Goal: Information Seeking & Learning: Learn about a topic

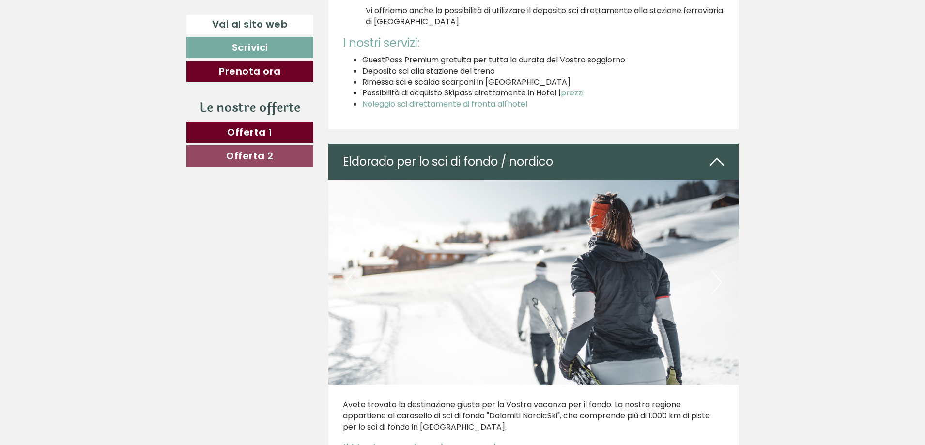
scroll to position [3195, 0]
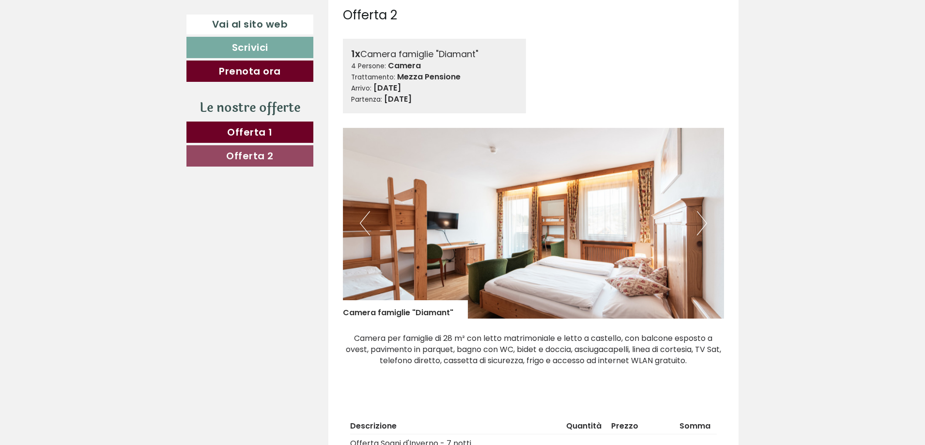
scroll to position [1162, 0]
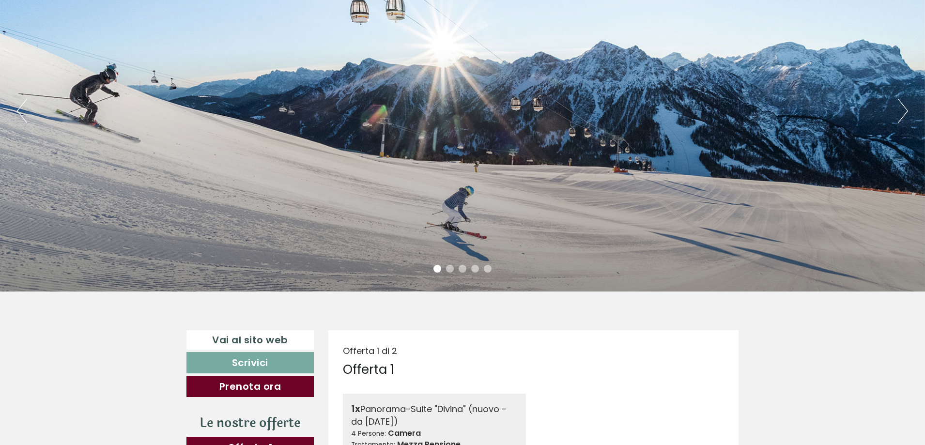
scroll to position [145, 0]
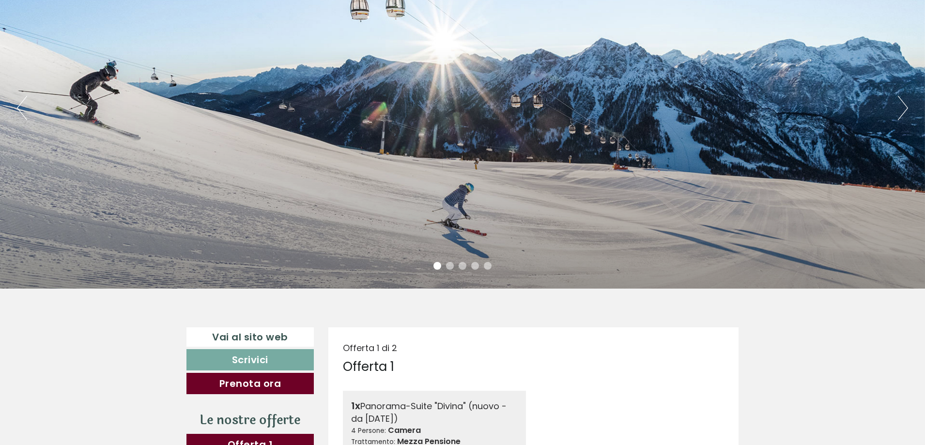
click at [904, 108] on button "Next" at bounding box center [903, 108] width 10 height 24
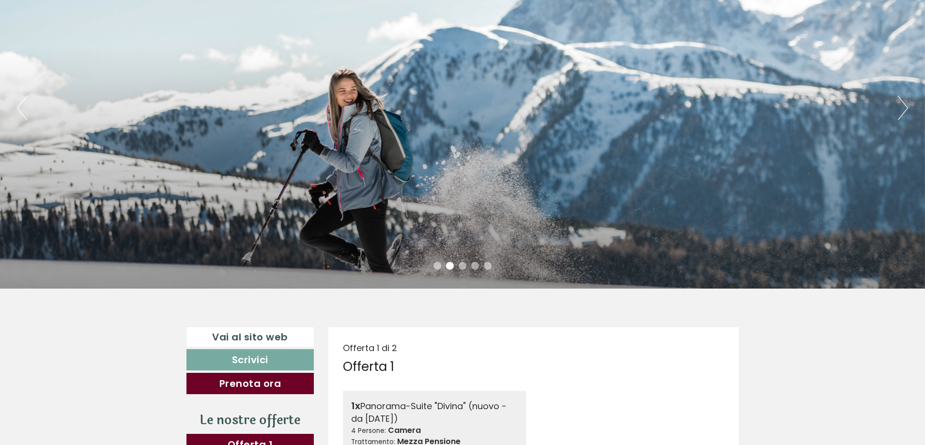
click at [904, 108] on button "Next" at bounding box center [903, 108] width 10 height 24
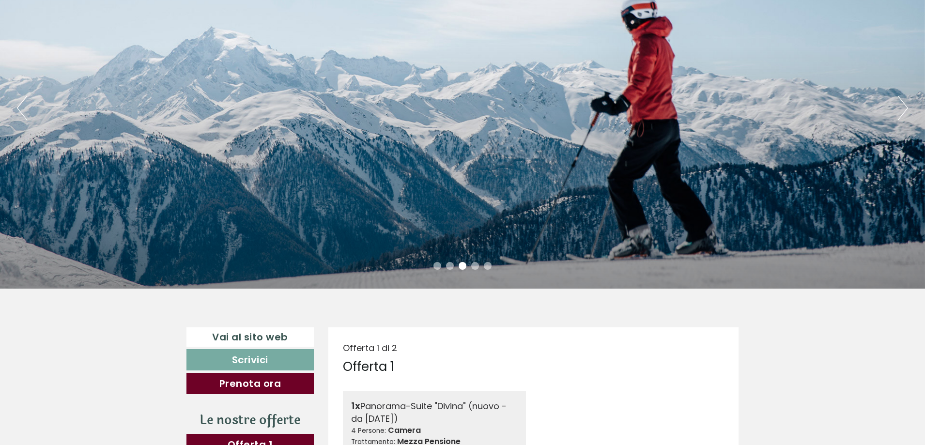
click at [904, 108] on button "Next" at bounding box center [903, 108] width 10 height 24
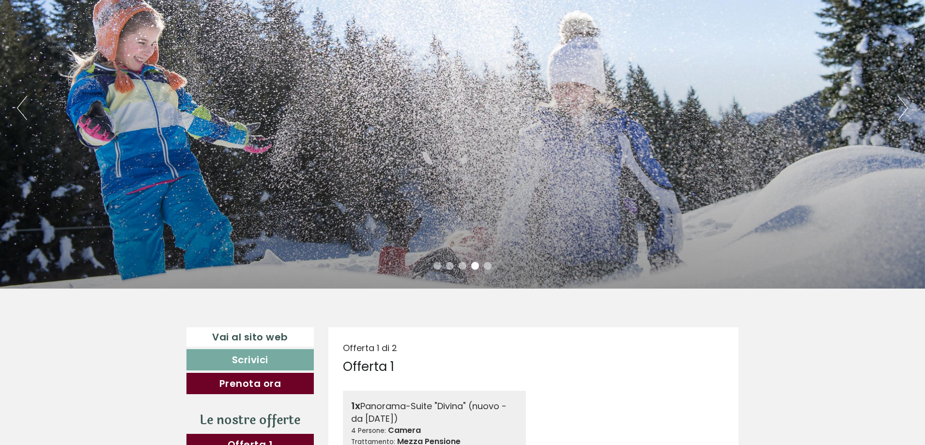
click at [904, 108] on button "Next" at bounding box center [903, 108] width 10 height 24
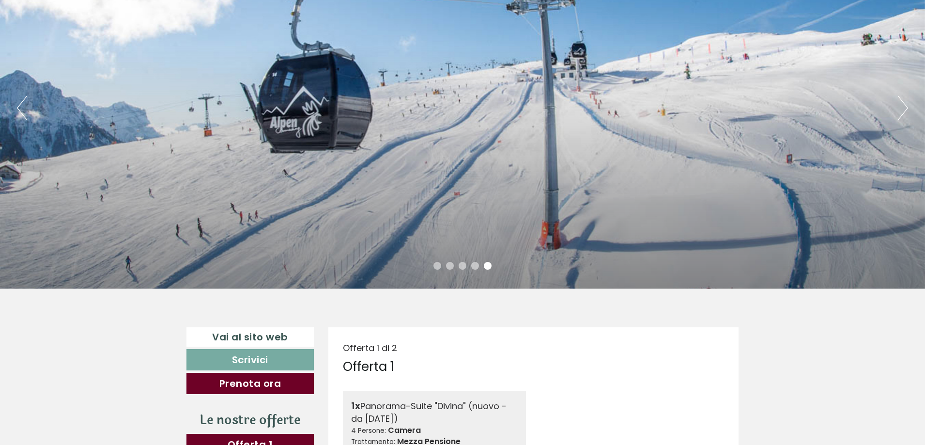
click at [904, 108] on button "Next" at bounding box center [903, 108] width 10 height 24
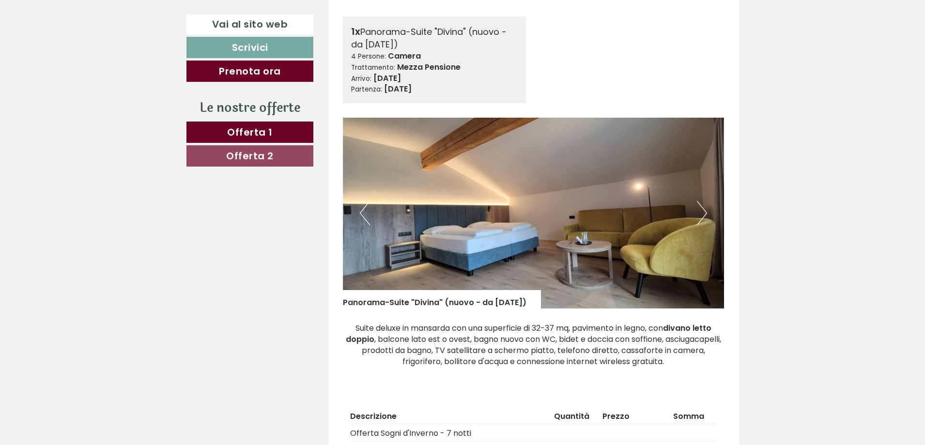
scroll to position [533, 0]
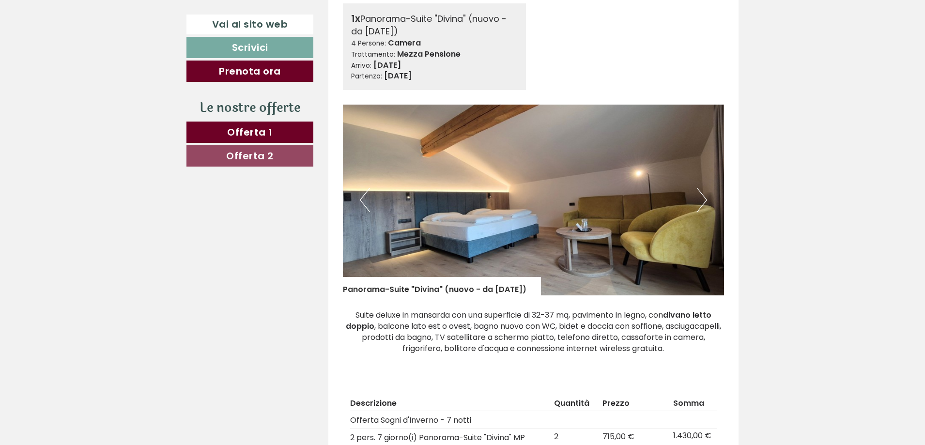
click at [702, 199] on button "Next" at bounding box center [702, 200] width 10 height 24
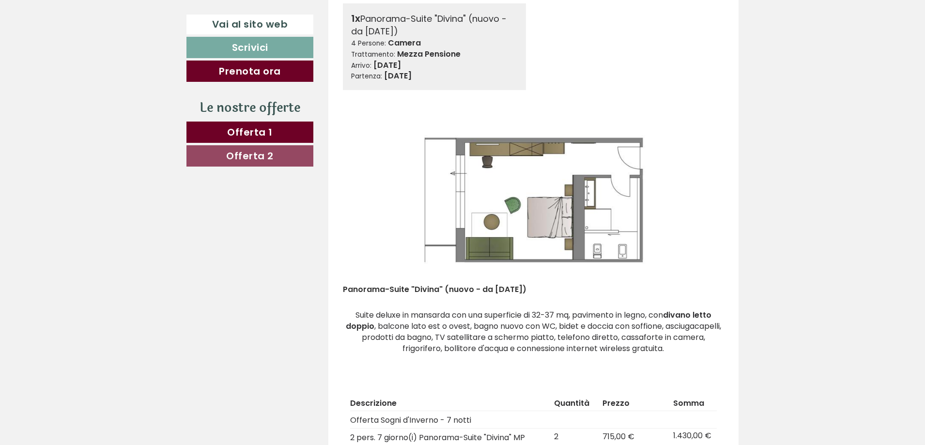
click at [702, 199] on button "Next" at bounding box center [702, 200] width 10 height 24
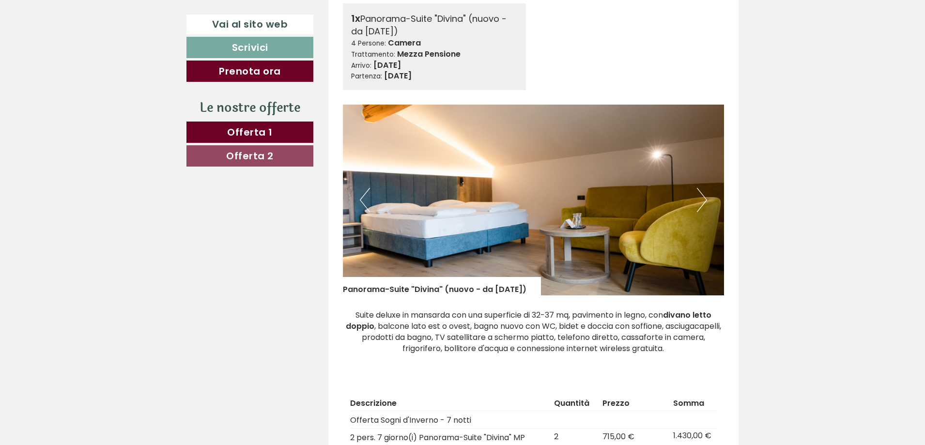
click at [702, 199] on button "Next" at bounding box center [702, 200] width 10 height 24
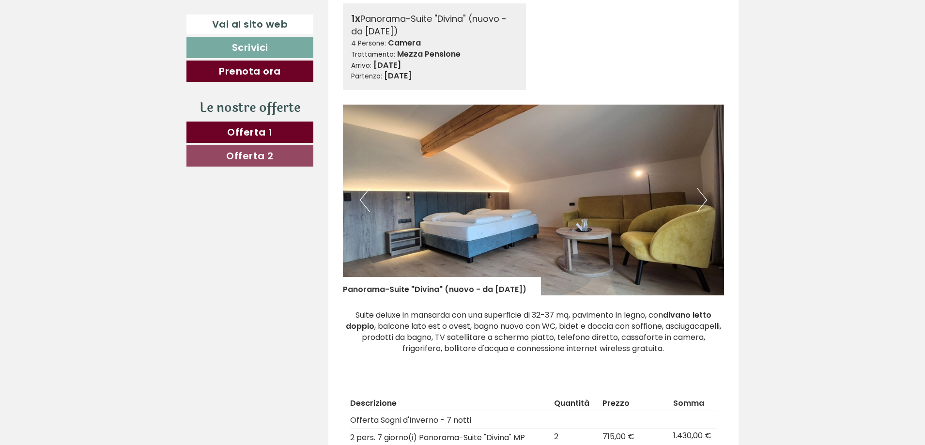
click at [702, 199] on button "Next" at bounding box center [702, 200] width 10 height 24
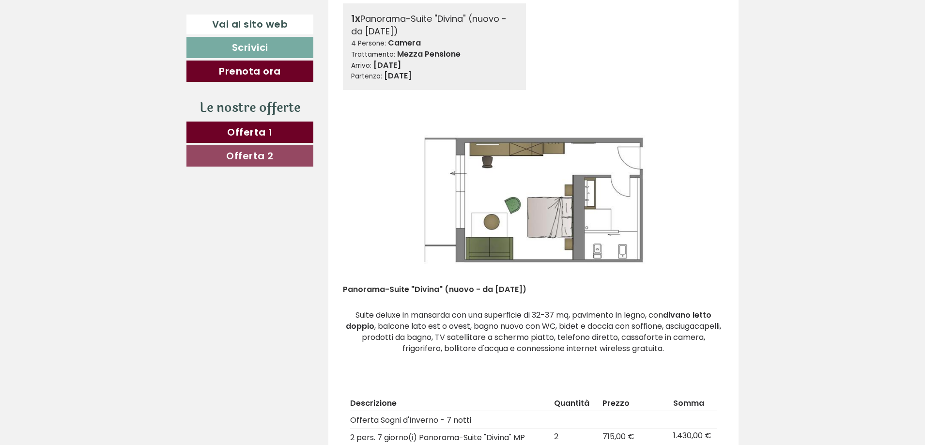
click at [702, 199] on button "Next" at bounding box center [702, 200] width 10 height 24
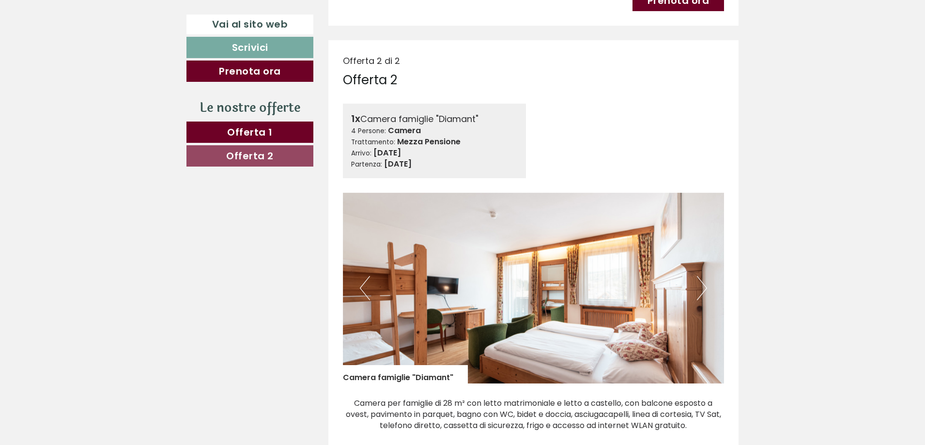
scroll to position [1114, 0]
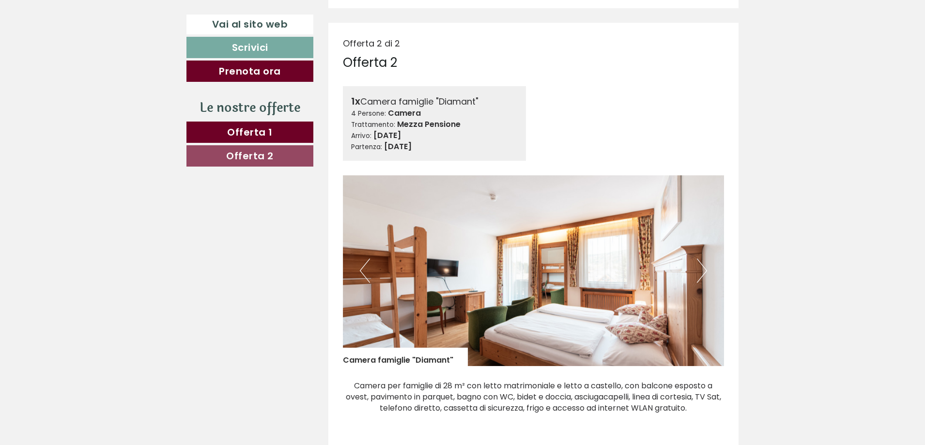
click at [704, 274] on button "Next" at bounding box center [702, 271] width 10 height 24
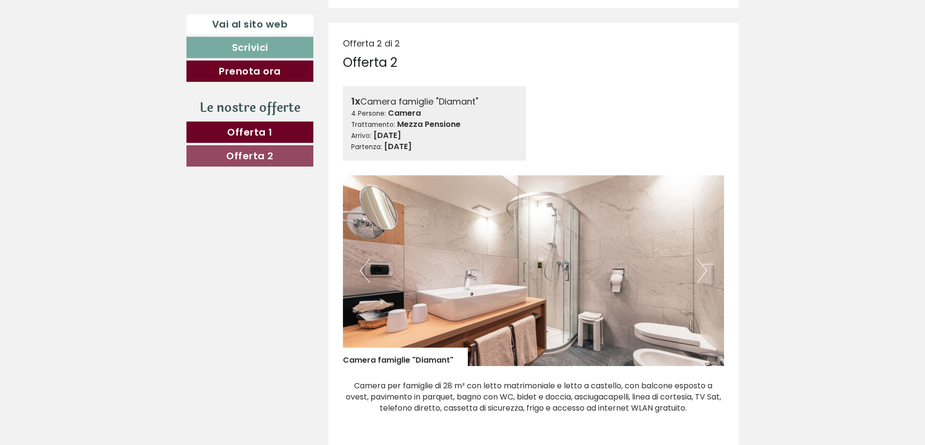
click at [704, 274] on button "Next" at bounding box center [702, 271] width 10 height 24
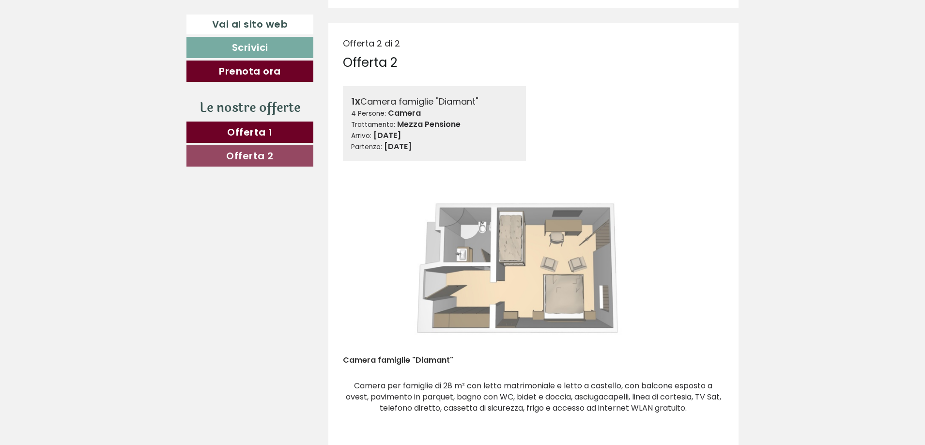
click at [704, 274] on button "Next" at bounding box center [702, 271] width 10 height 24
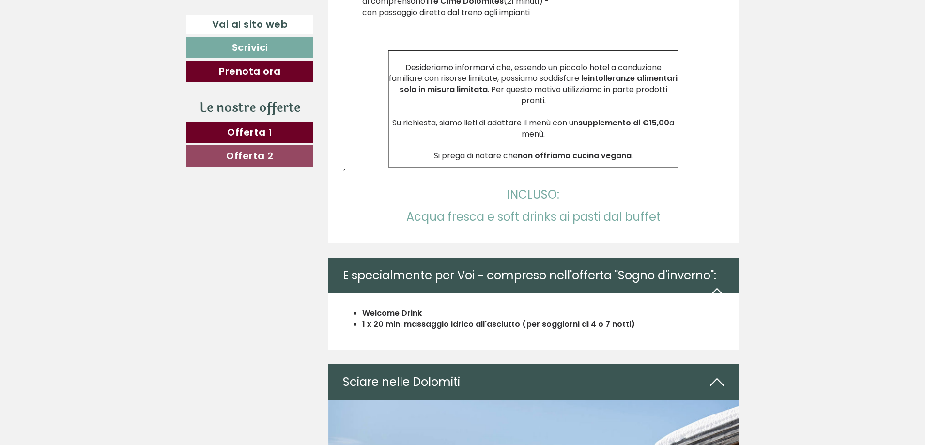
scroll to position [2372, 0]
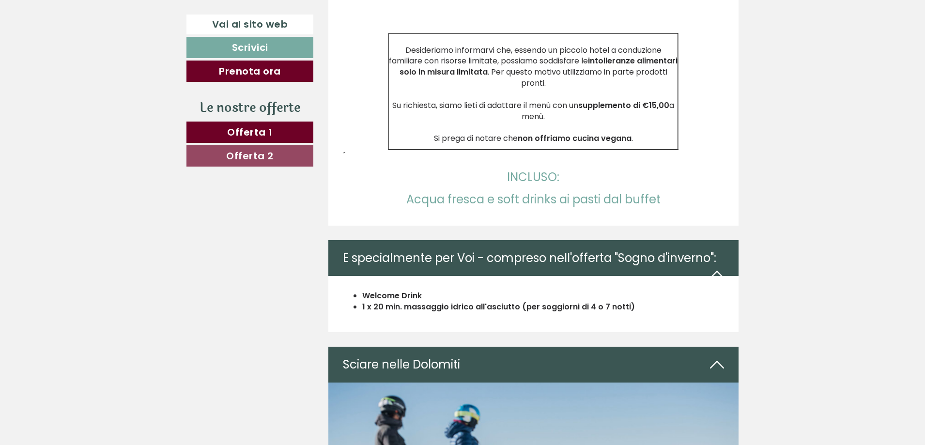
click at [721, 274] on icon at bounding box center [717, 274] width 14 height 16
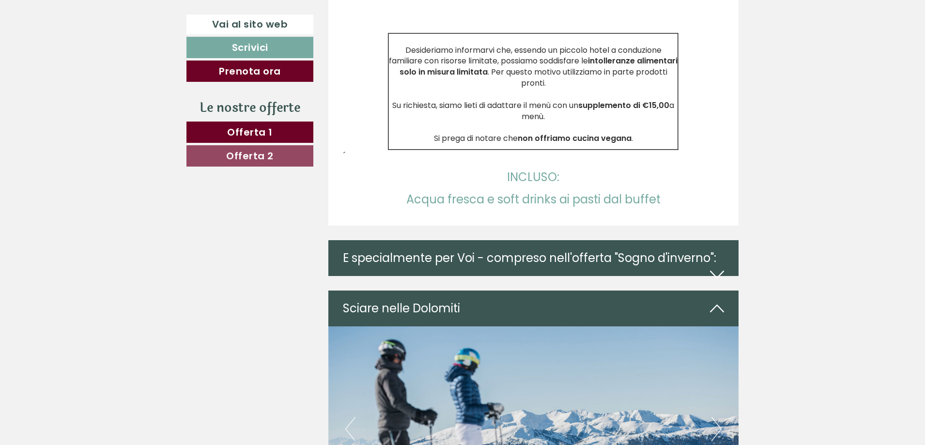
click at [720, 272] on icon at bounding box center [717, 274] width 14 height 16
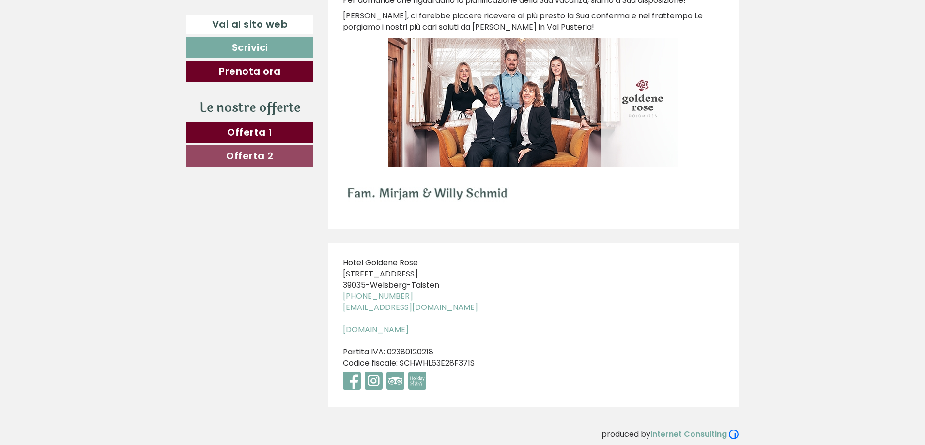
scroll to position [5259, 0]
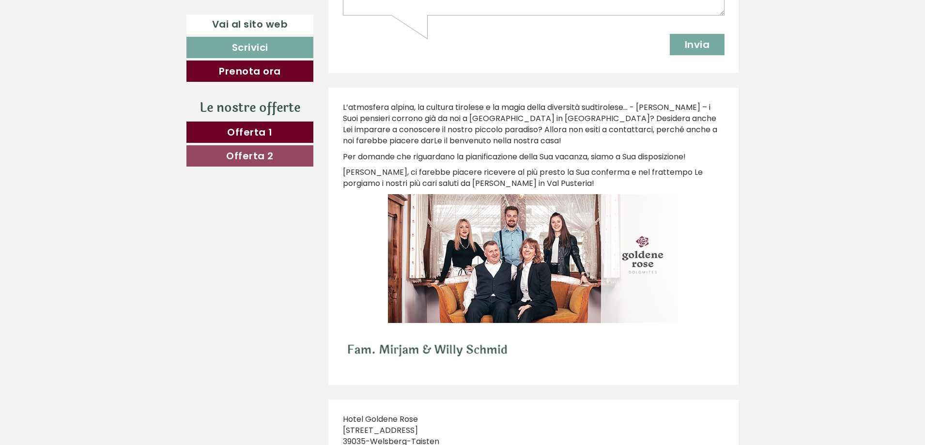
scroll to position [5259, 0]
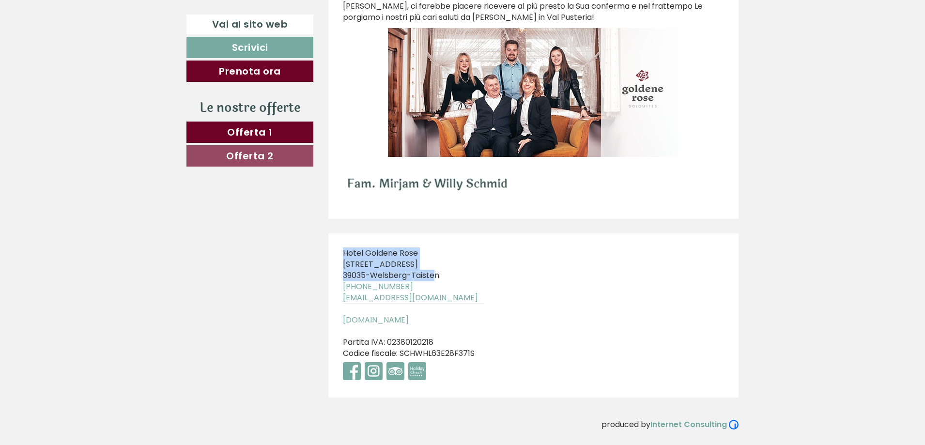
drag, startPoint x: 343, startPoint y: 250, endPoint x: 439, endPoint y: 272, distance: 98.2
click at [439, 272] on div "Hotel Goldene Rose Pustertaler Straße 5 39035 - Welsberg-Taisten +39 0474 94411…" at bounding box center [413, 315] width 171 height 164
copy div "Hotel Goldene Rose Pustertaler Straße 5 39035 - Welsberg-Taiste"
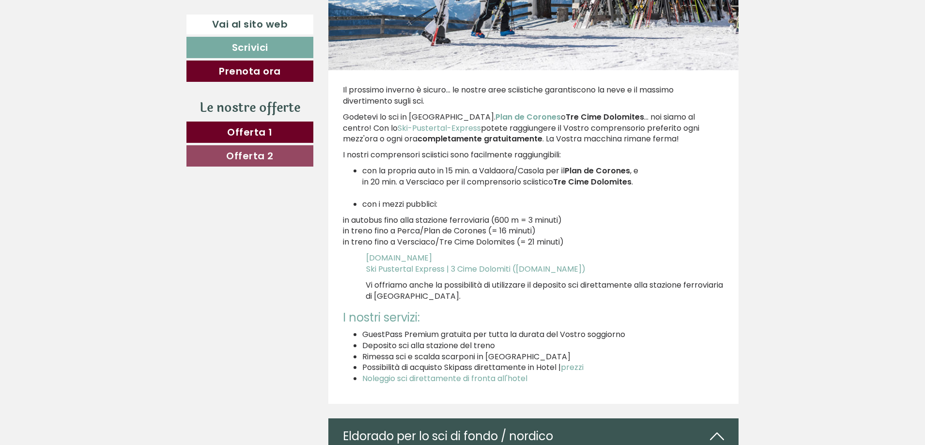
scroll to position [2887, 0]
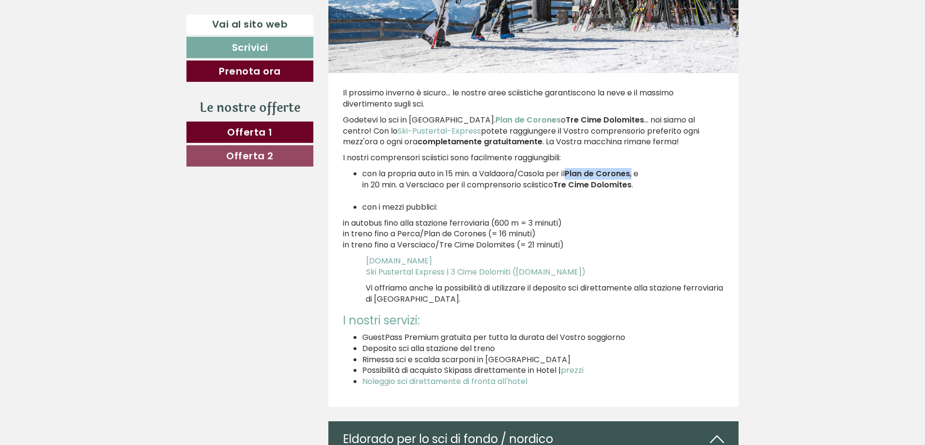
drag, startPoint x: 575, startPoint y: 171, endPoint x: 640, endPoint y: 174, distance: 64.9
click at [640, 174] on li "con la propria auto in 15 min. a Valdaora/Casola per il Plan de Corones , e in …" at bounding box center [543, 184] width 362 height 33
copy li "Plan de Corones ,"
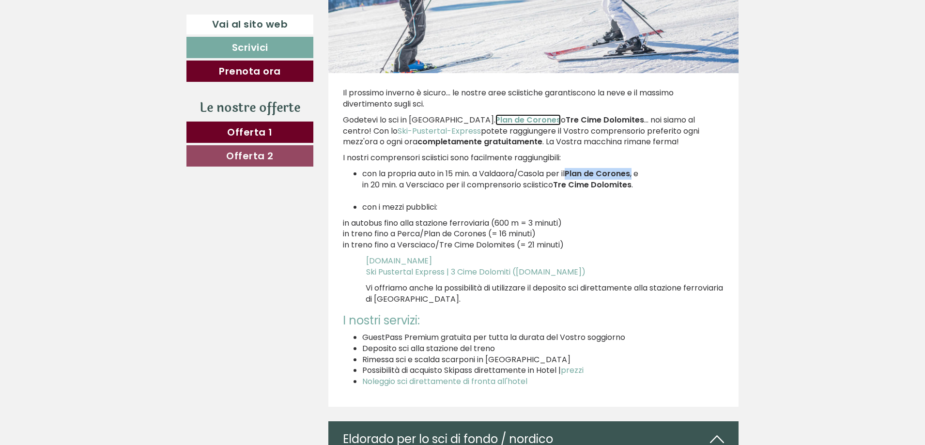
click at [503, 119] on link "Plan de Corones" at bounding box center [527, 119] width 65 height 11
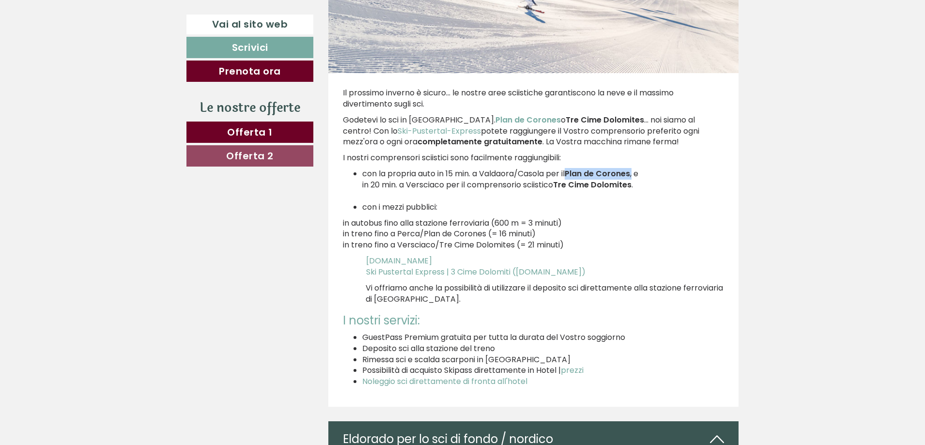
copy li "Plan de Corones ,"
